Goal: Task Accomplishment & Management: Use online tool/utility

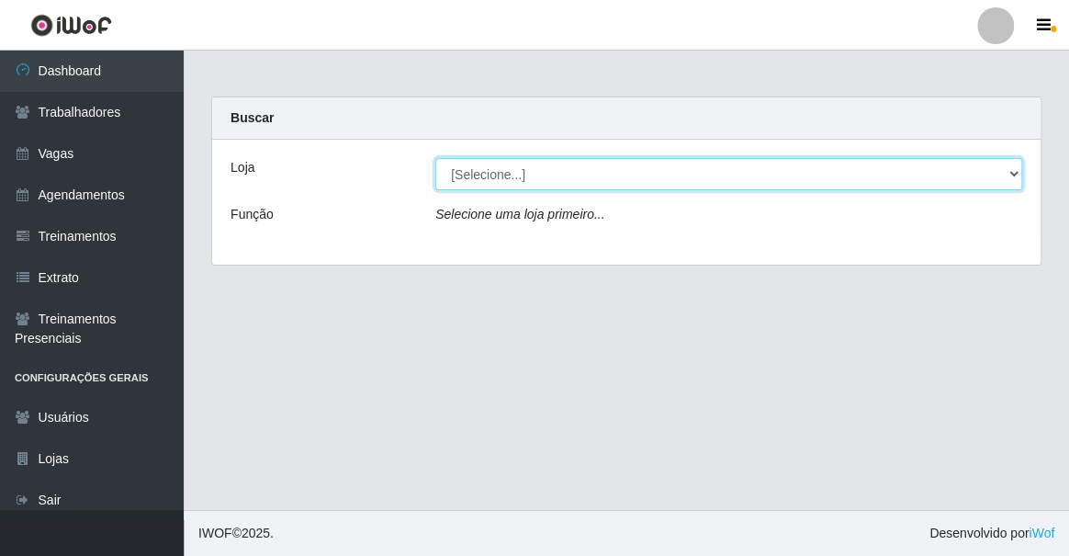
click at [527, 169] on select "[Selecione...] Famiglia [PERSON_NAME] - Ristorante [PERSON_NAME]" at bounding box center [728, 174] width 587 height 32
select select "267"
click at [435, 158] on select "[Selecione...] Famiglia [PERSON_NAME] - Ristorante [PERSON_NAME]" at bounding box center [728, 174] width 587 height 32
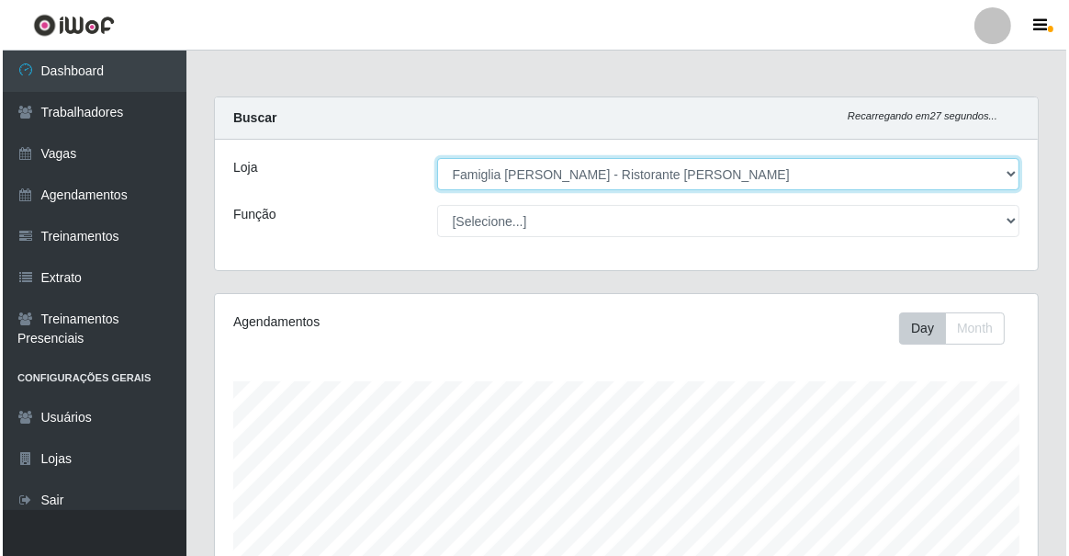
scroll to position [450, 0]
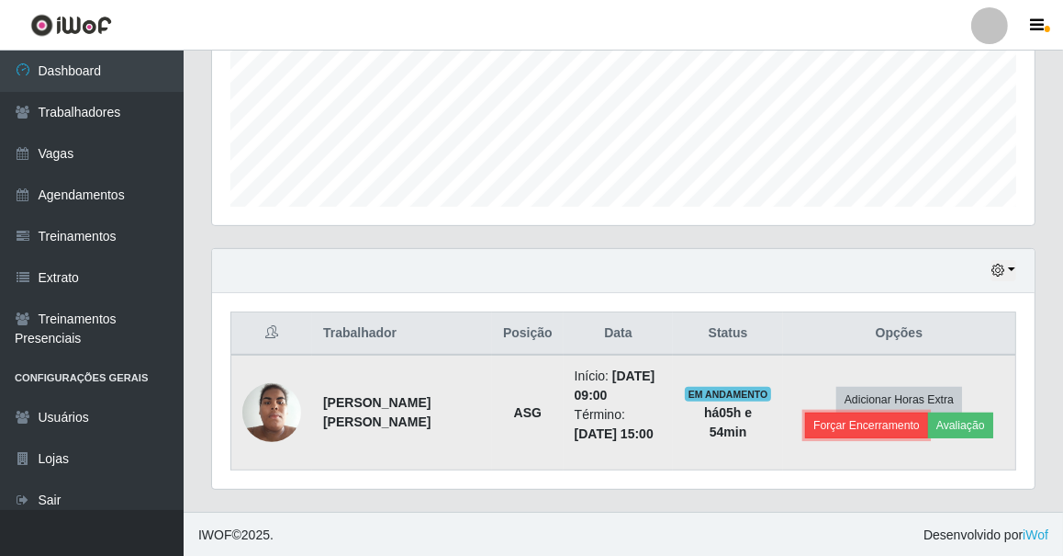
click at [881, 429] on button "Forçar Encerramento" at bounding box center [866, 425] width 123 height 26
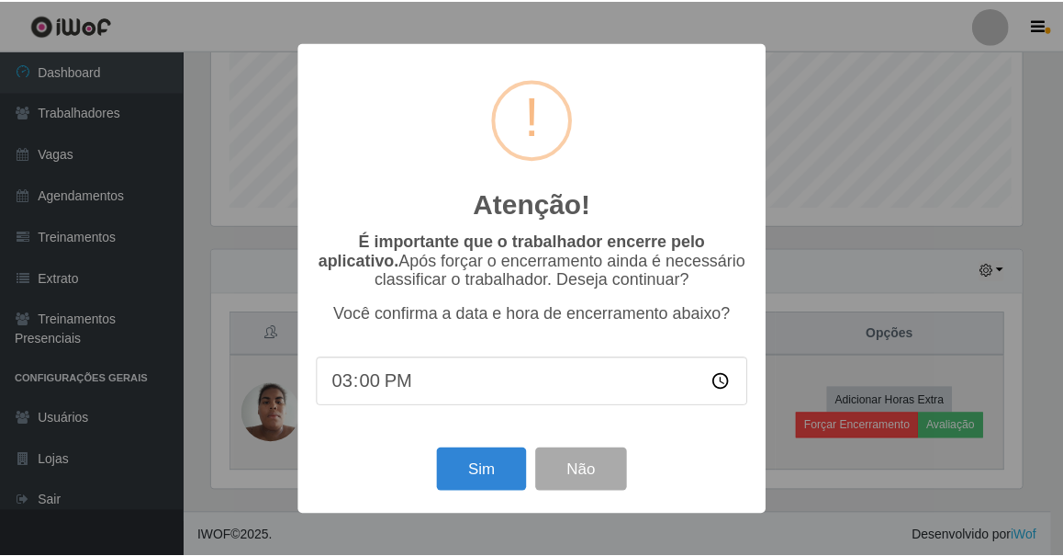
scroll to position [381, 815]
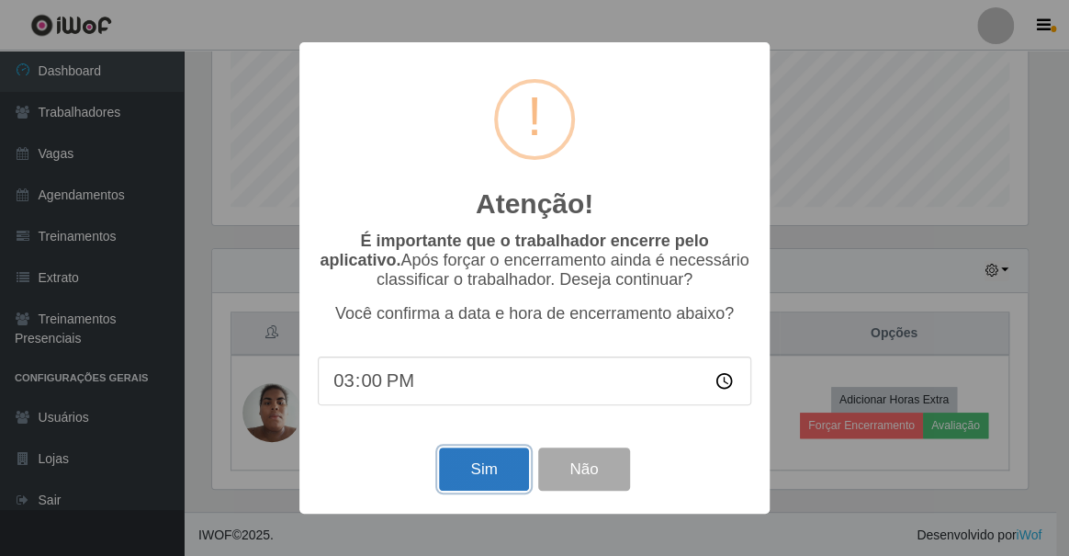
click at [506, 467] on button "Sim" at bounding box center [483, 468] width 89 height 43
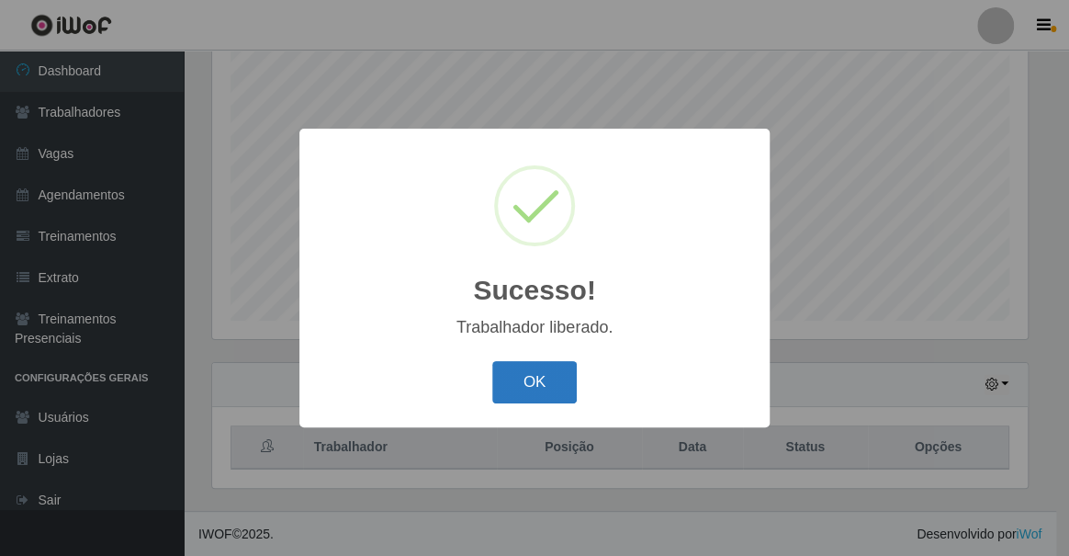
click at [533, 388] on button "OK" at bounding box center [534, 382] width 85 height 43
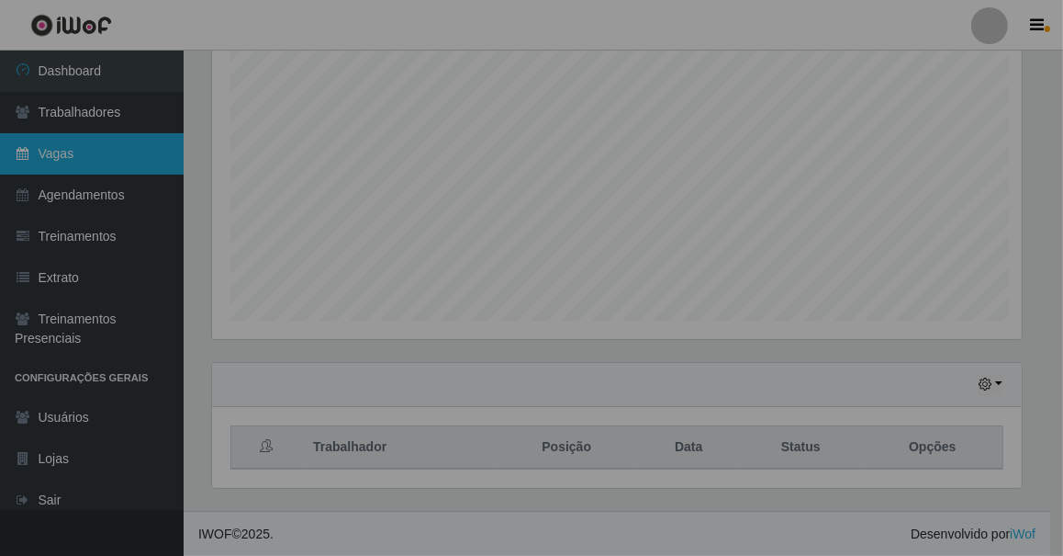
scroll to position [381, 823]
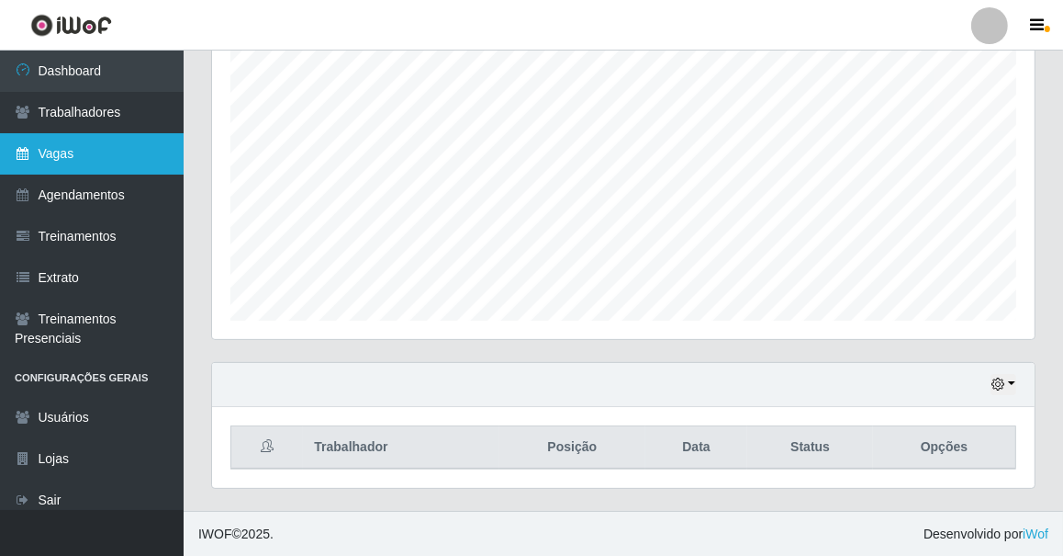
click at [91, 152] on link "Vagas" at bounding box center [92, 153] width 184 height 41
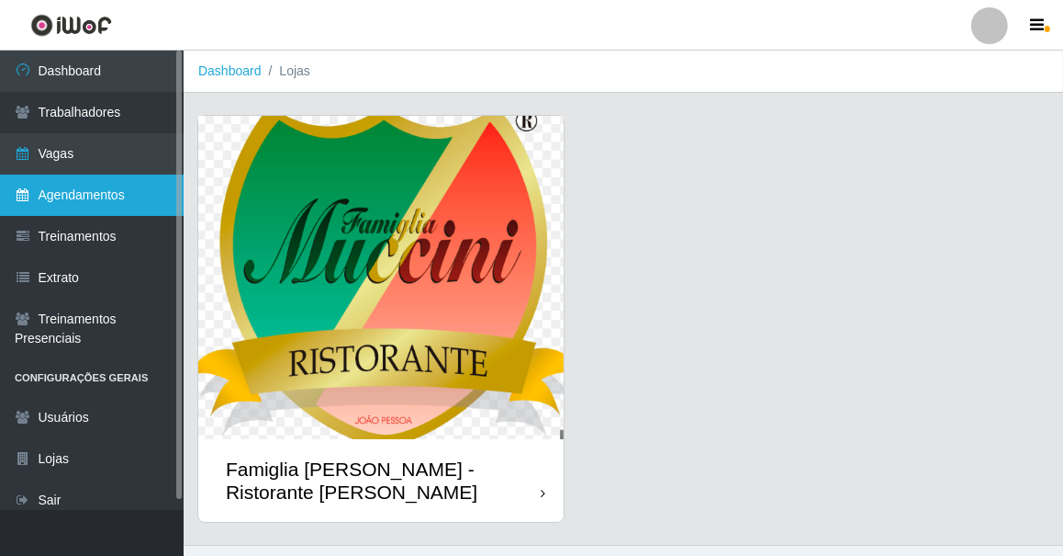
click at [110, 190] on link "Agendamentos" at bounding box center [92, 194] width 184 height 41
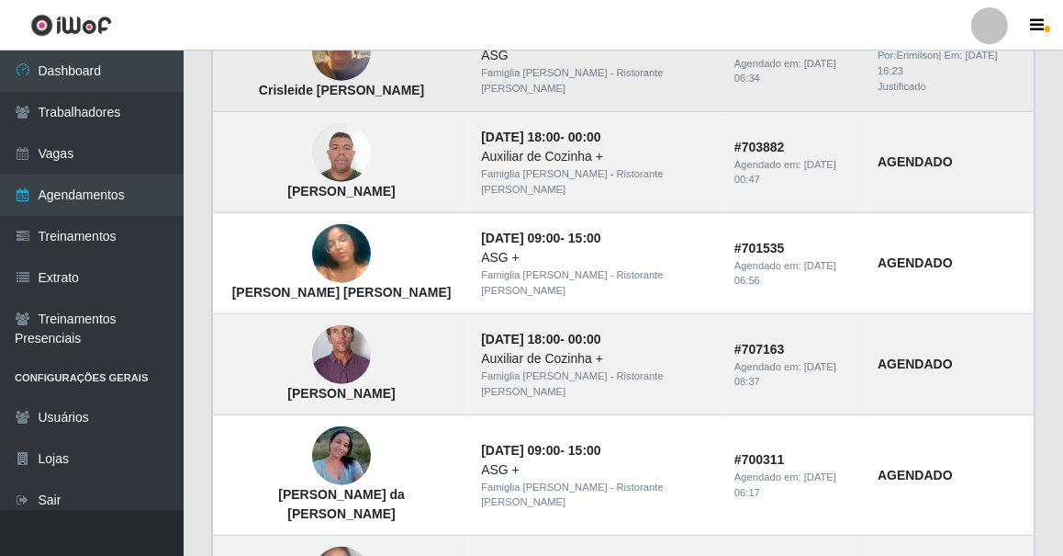
scroll to position [1359, 0]
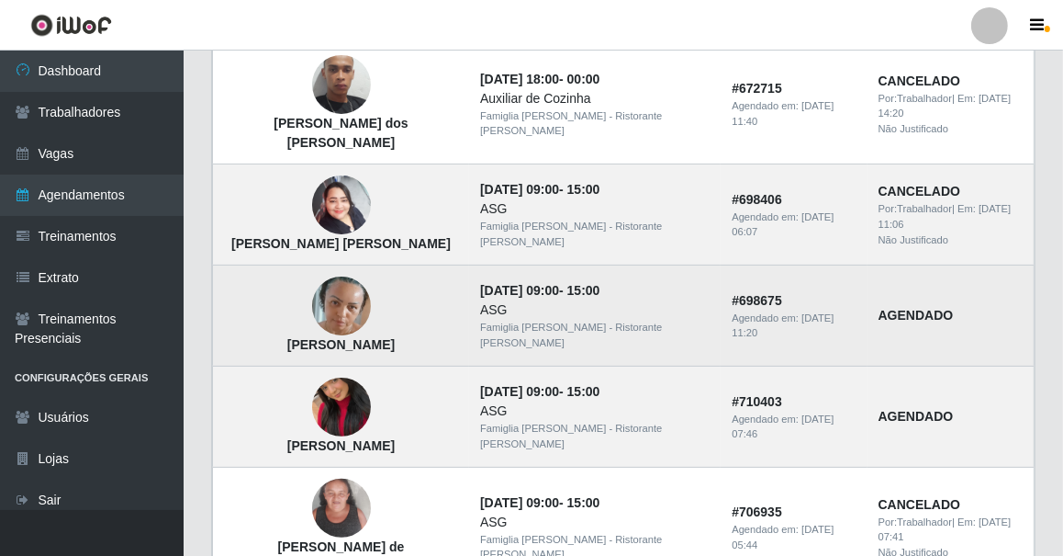
scroll to position [250, 0]
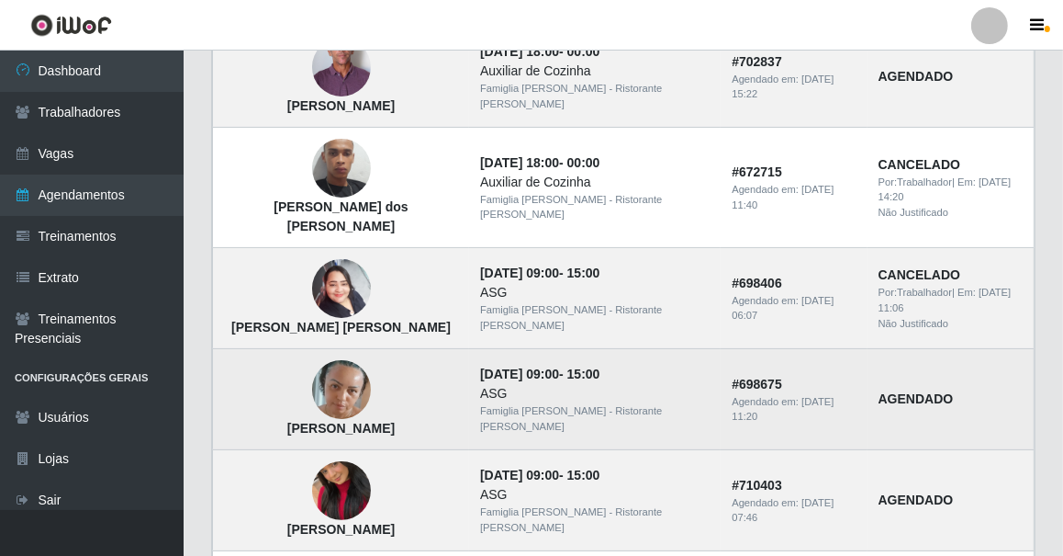
click at [326, 381] on img at bounding box center [341, 390] width 59 height 96
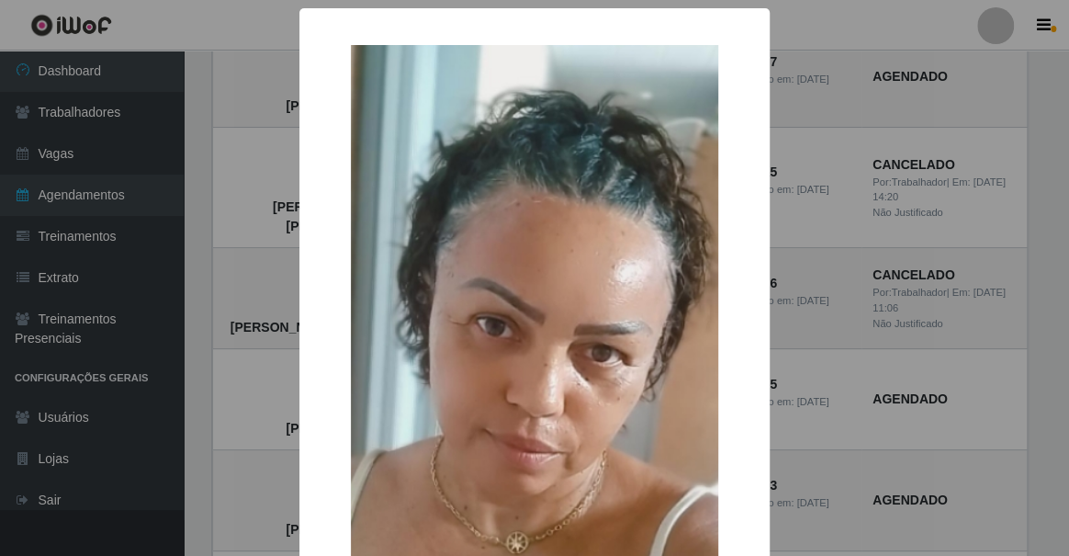
click at [256, 277] on div "× Jaqueline Freitas da Silva OK Cancel" at bounding box center [534, 278] width 1069 height 556
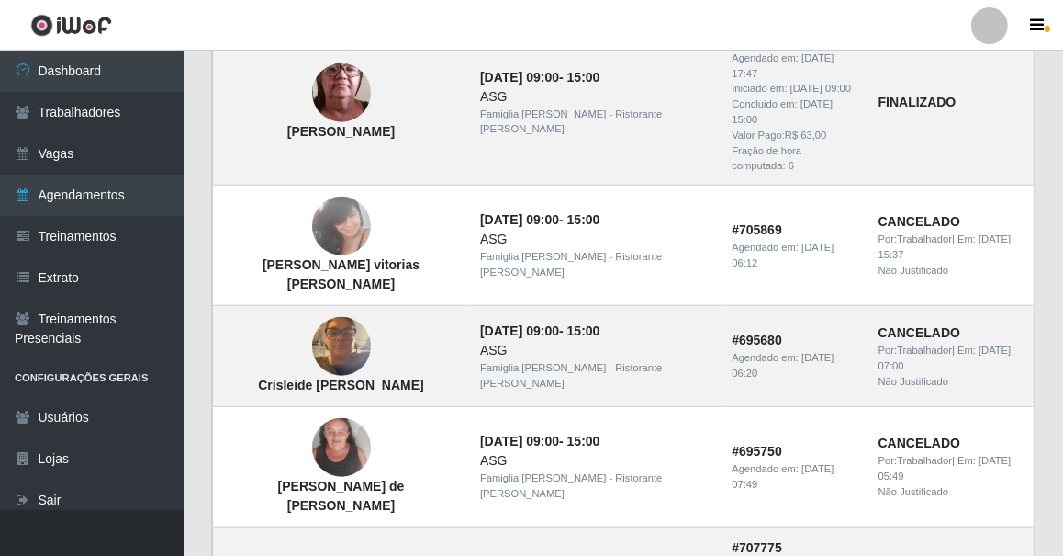
scroll to position [1433, 0]
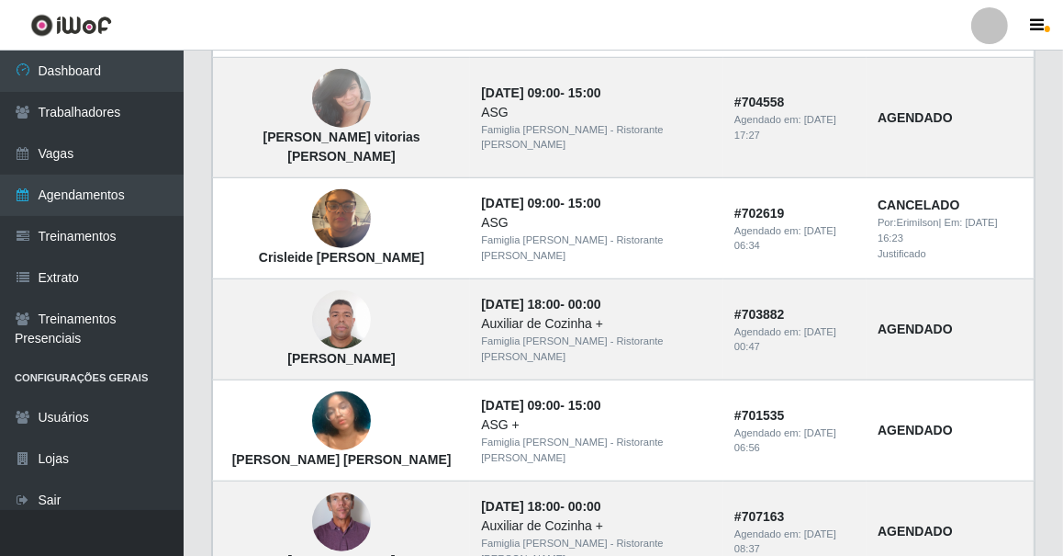
scroll to position [1335, 0]
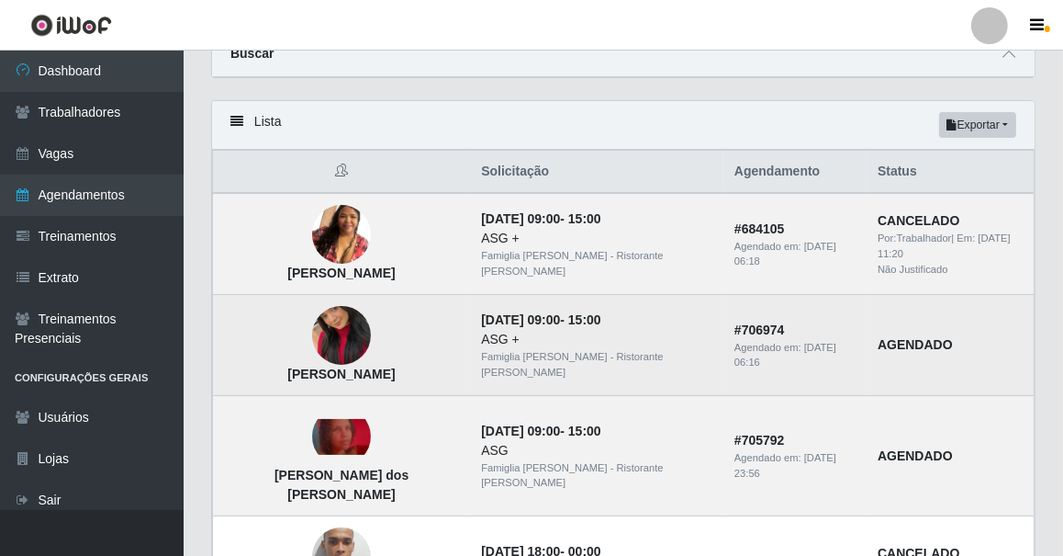
scroll to position [0, 0]
